Goal: Transaction & Acquisition: Purchase product/service

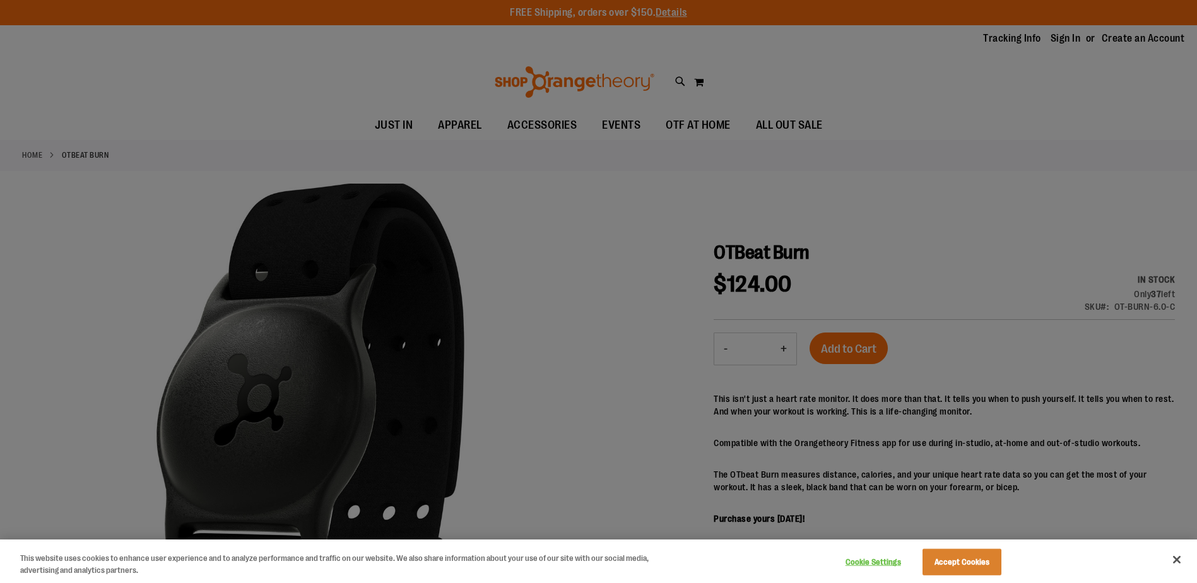
click at [802, 248] on div at bounding box center [598, 291] width 1197 height 583
click at [963, 562] on button "Accept Cookies" at bounding box center [962, 562] width 79 height 27
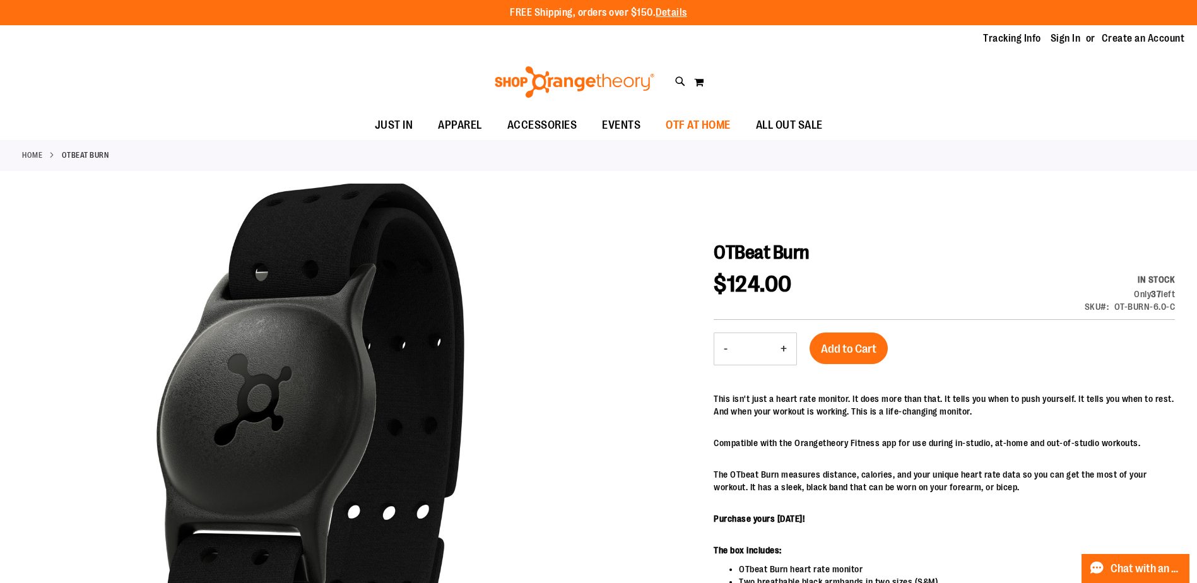
click at [723, 119] on span "OTF AT HOME" at bounding box center [698, 125] width 65 height 28
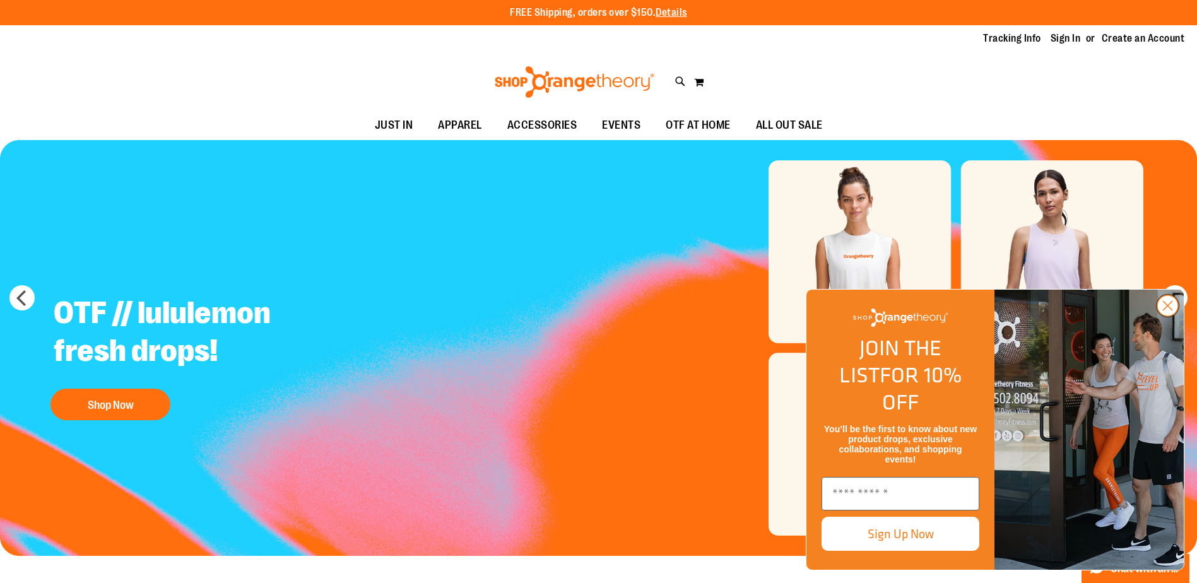
click at [1166, 316] on circle "Close dialog" at bounding box center [1168, 305] width 21 height 21
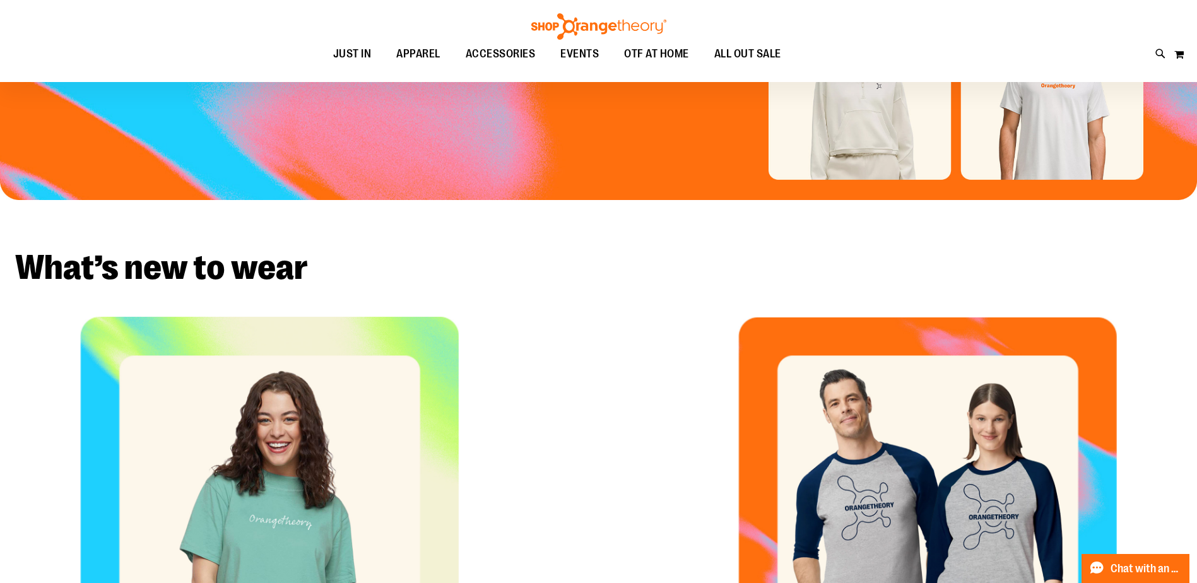
scroll to position [420, 0]
